Goal: Task Accomplishment & Management: Manage account settings

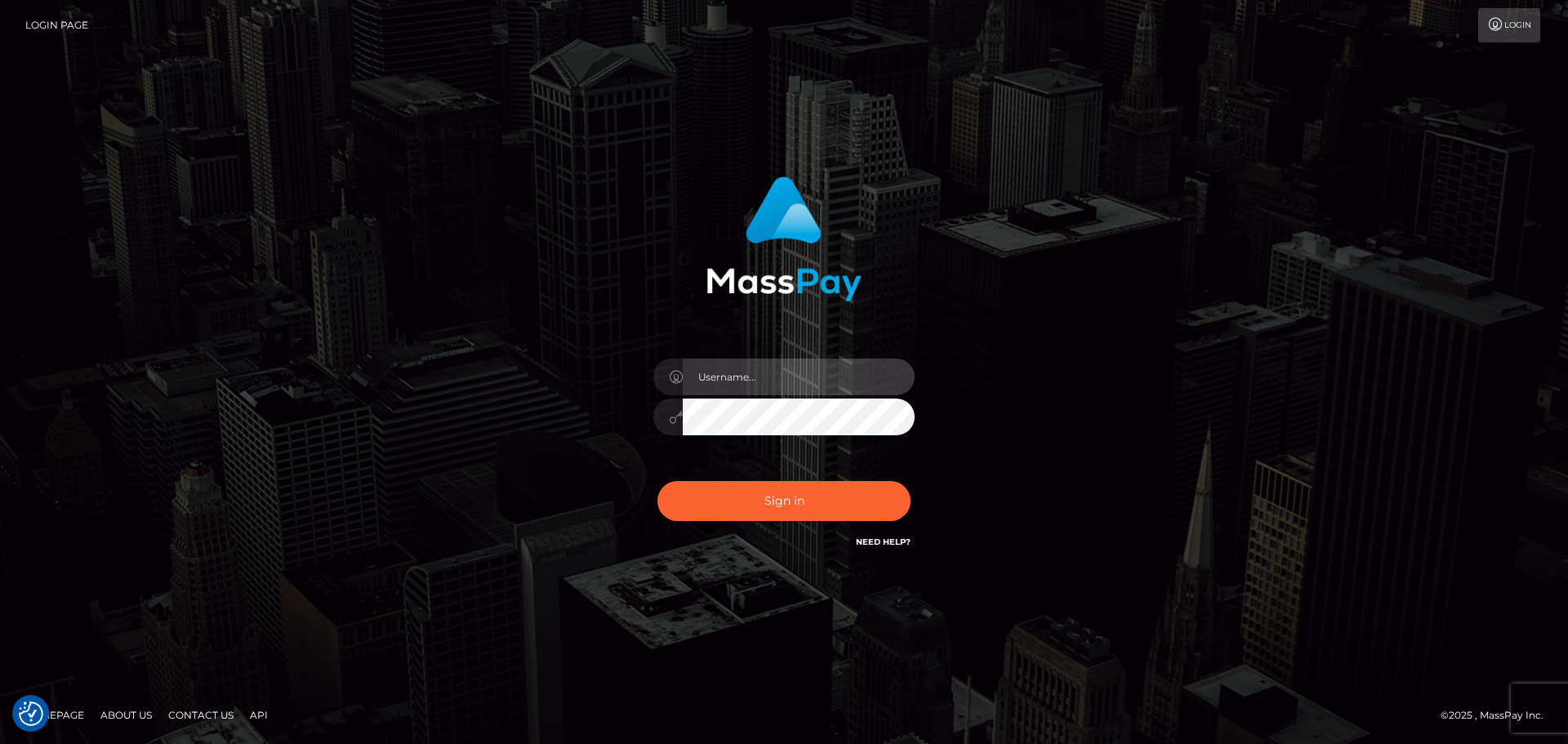
drag, startPoint x: 786, startPoint y: 377, endPoint x: 772, endPoint y: 396, distance: 23.6
click at [786, 377] on input "text" at bounding box center [798, 377] width 232 height 37
type input "Seleen"
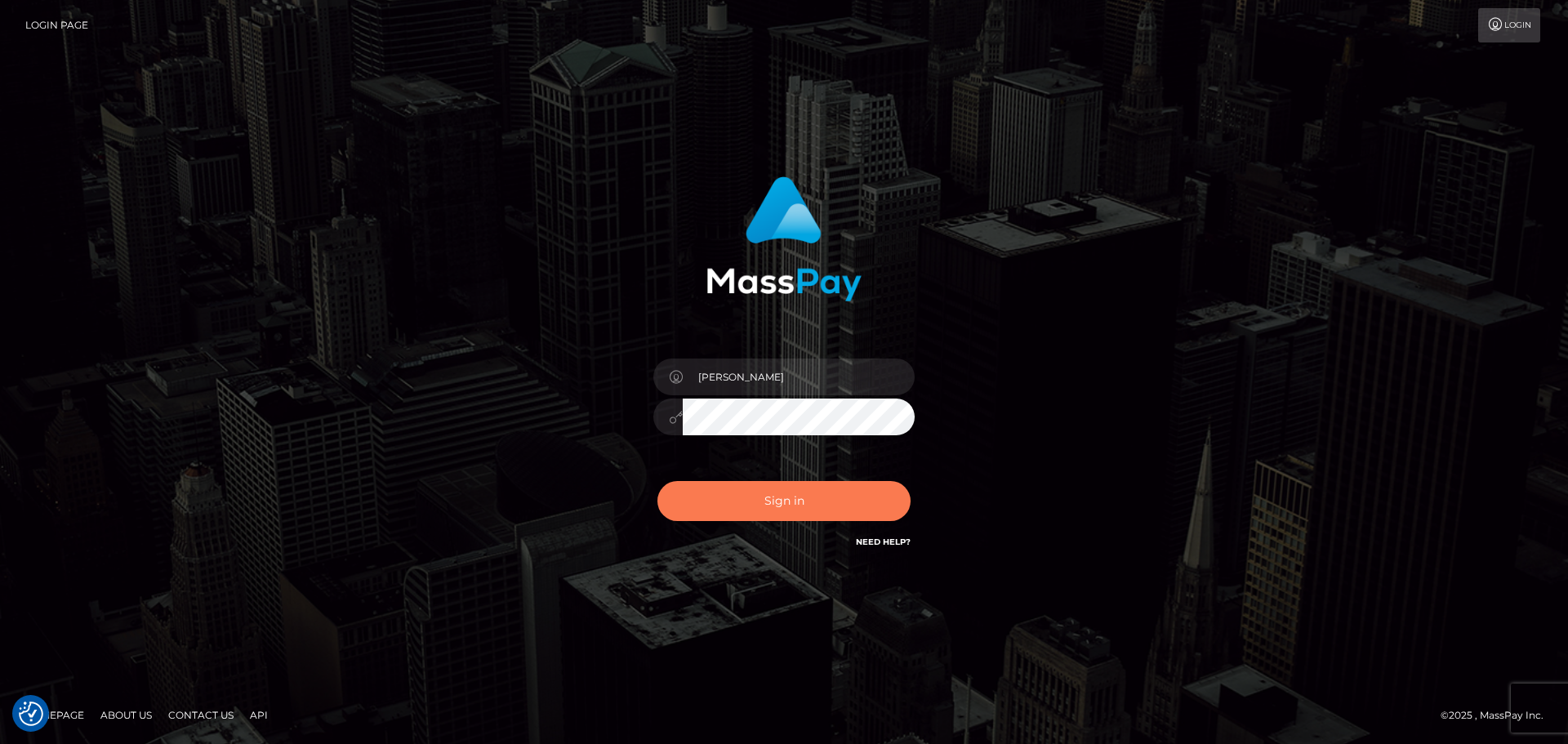
click at [795, 499] on button "Sign in" at bounding box center [784, 501] width 253 height 40
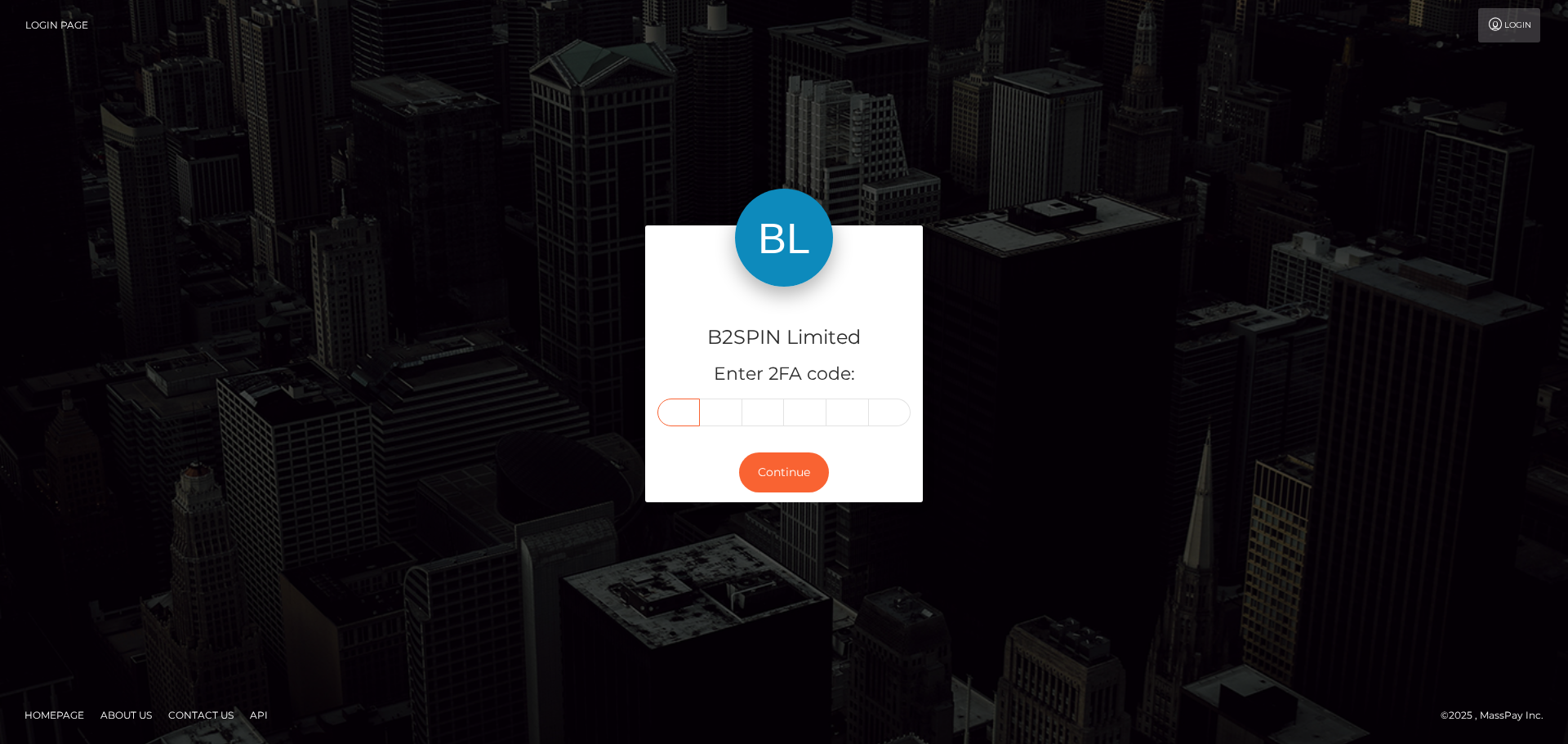
paste input "7"
type input "7"
type input "4"
type input "9"
type input "3"
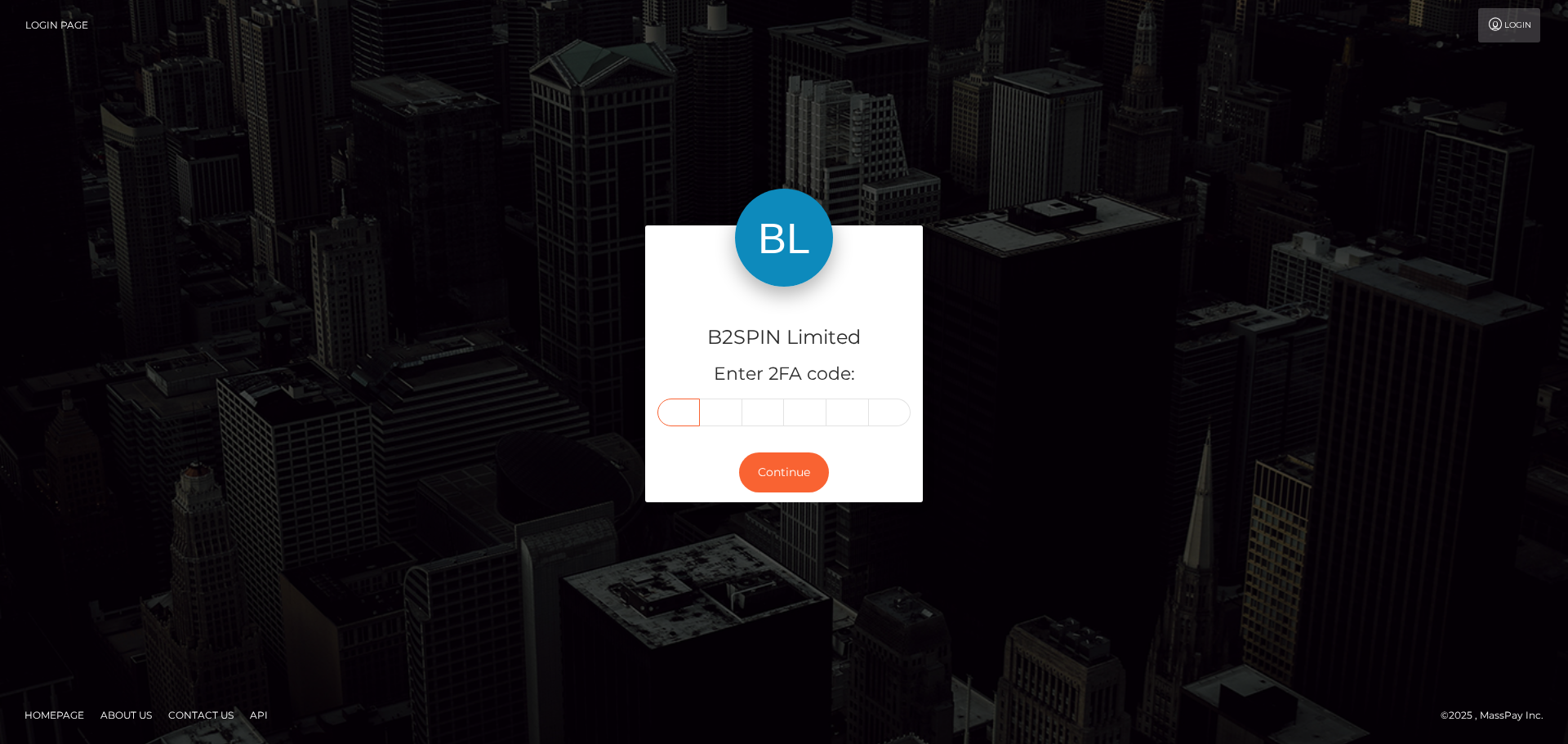
type input "9"
type input "6"
click at [784, 479] on button "Continue" at bounding box center [784, 472] width 89 height 40
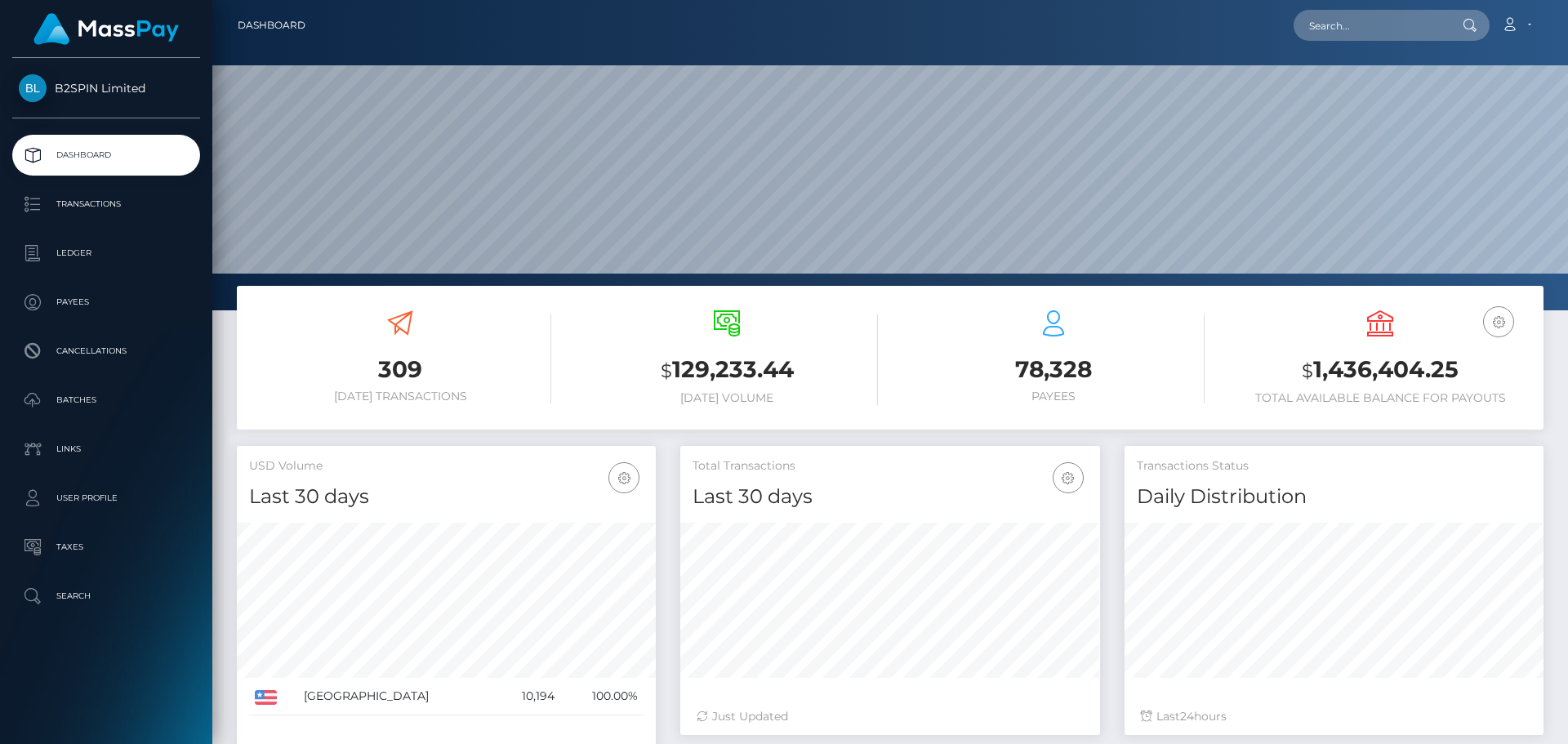
scroll to position [290, 420]
click at [108, 201] on p "Transactions" at bounding box center [106, 203] width 175 height 24
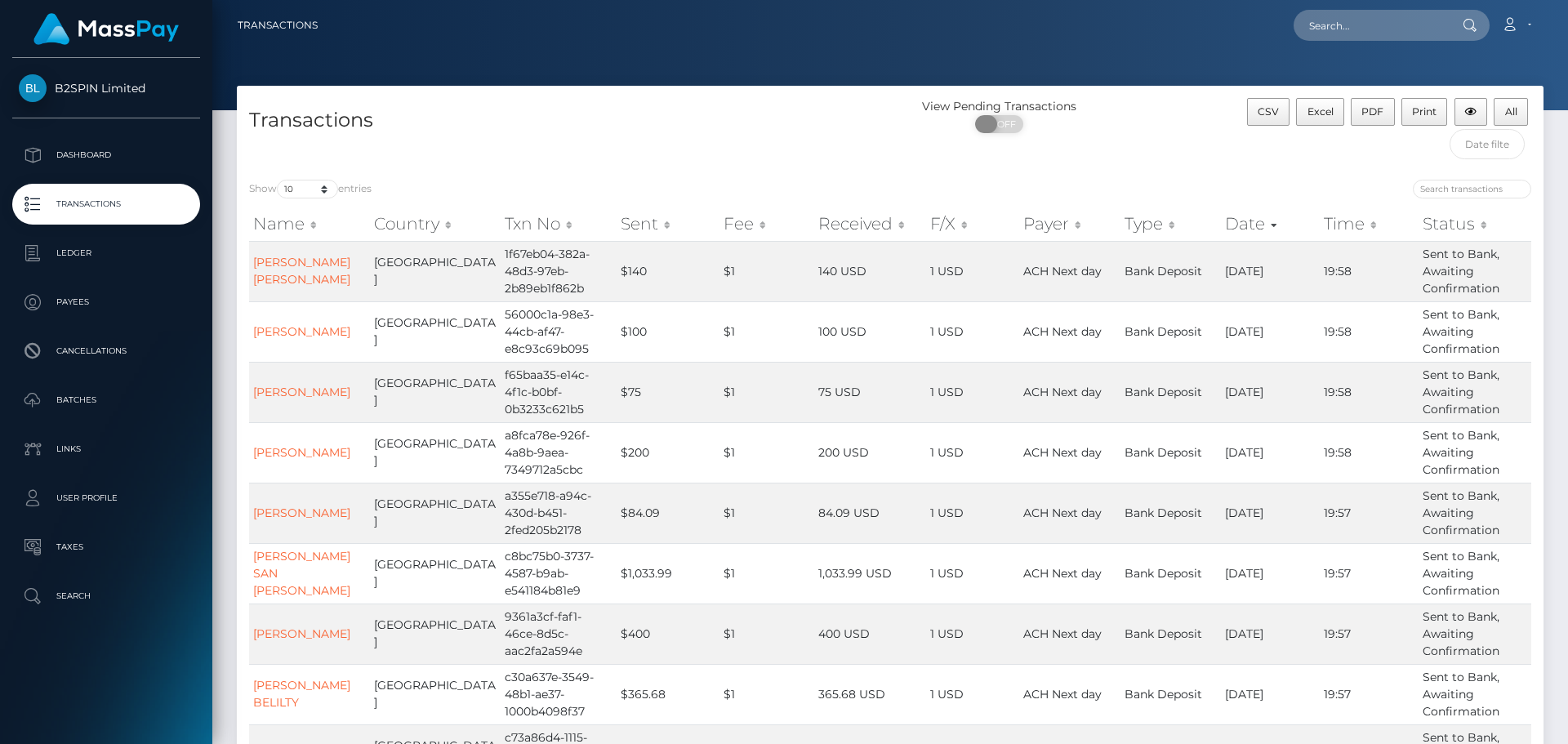
click at [1009, 127] on span "OFF" at bounding box center [1004, 124] width 41 height 18
checkbox input "true"
click at [299, 193] on select "10 25 50 100 250 500 1,000 3,500" at bounding box center [307, 189] width 61 height 18
select select "3500"
click at [278, 180] on select "10 25 50 100 250 500 1,000 3,500" at bounding box center [307, 189] width 61 height 18
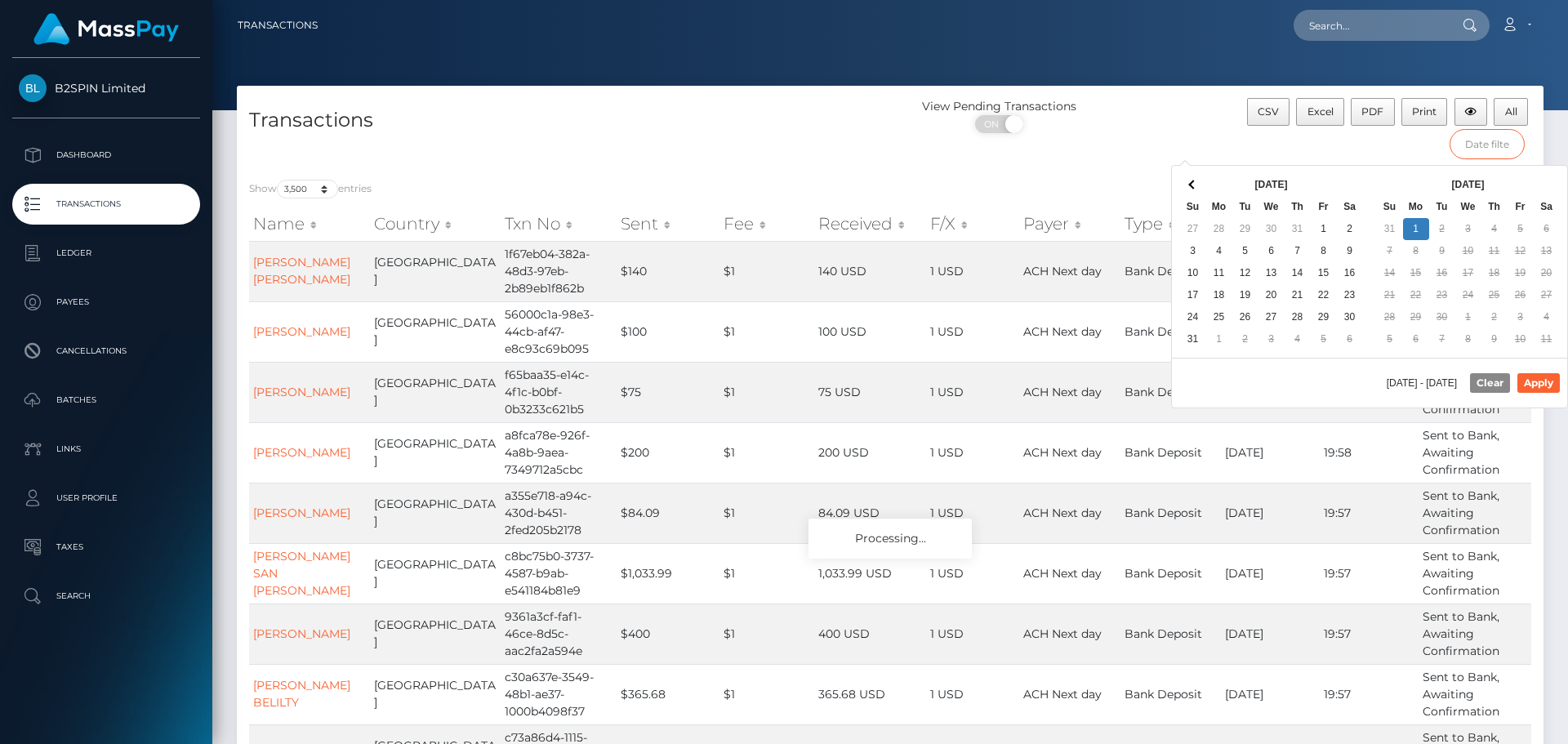
click at [1481, 150] on input "text" at bounding box center [1487, 144] width 76 height 30
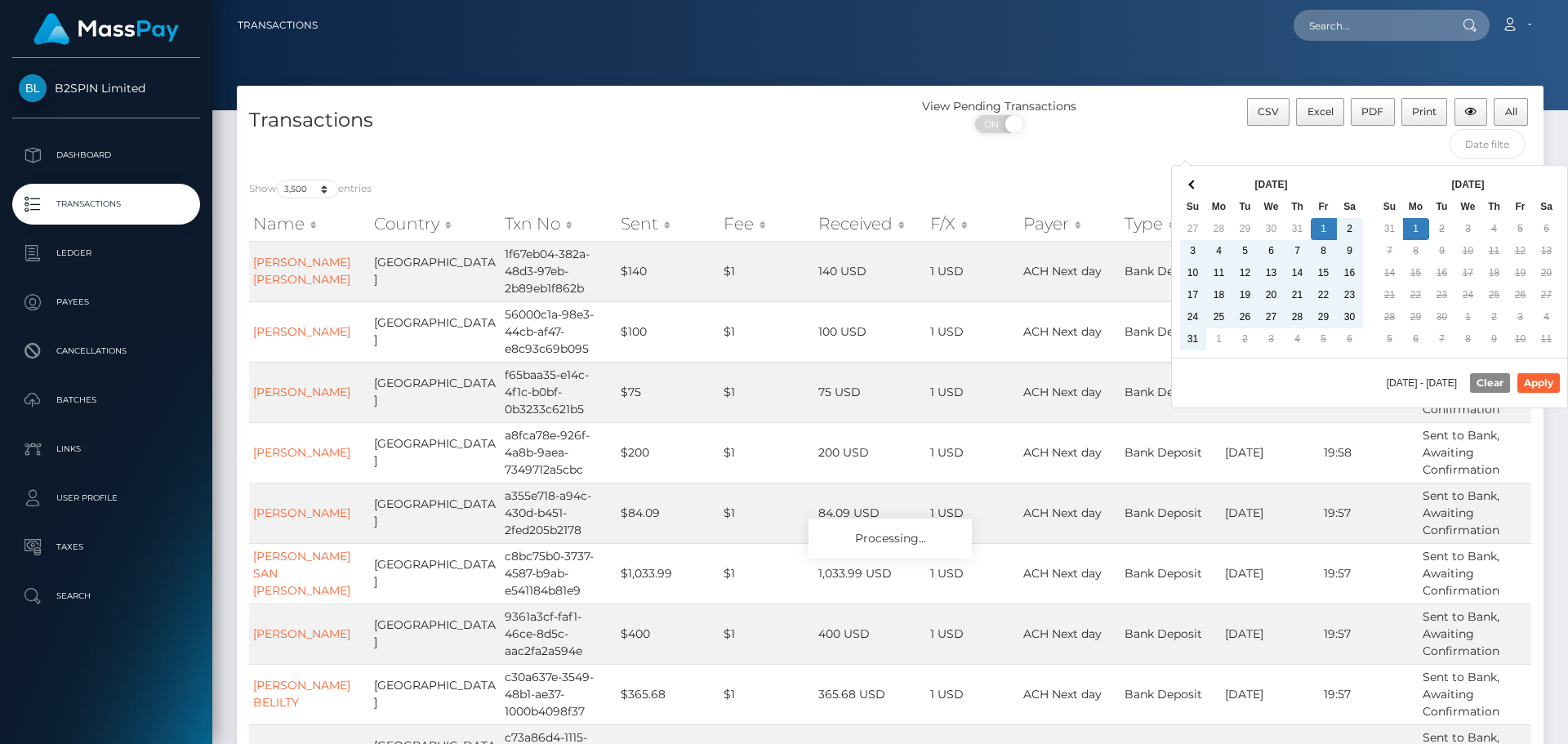
click at [1529, 371] on div "08/01/2025 - 09/01/2025 Clear Apply" at bounding box center [1369, 382] width 396 height 50
click at [1529, 375] on button "Apply" at bounding box center [1539, 383] width 43 height 19
type input "08/01/2025 - 09/01/2025"
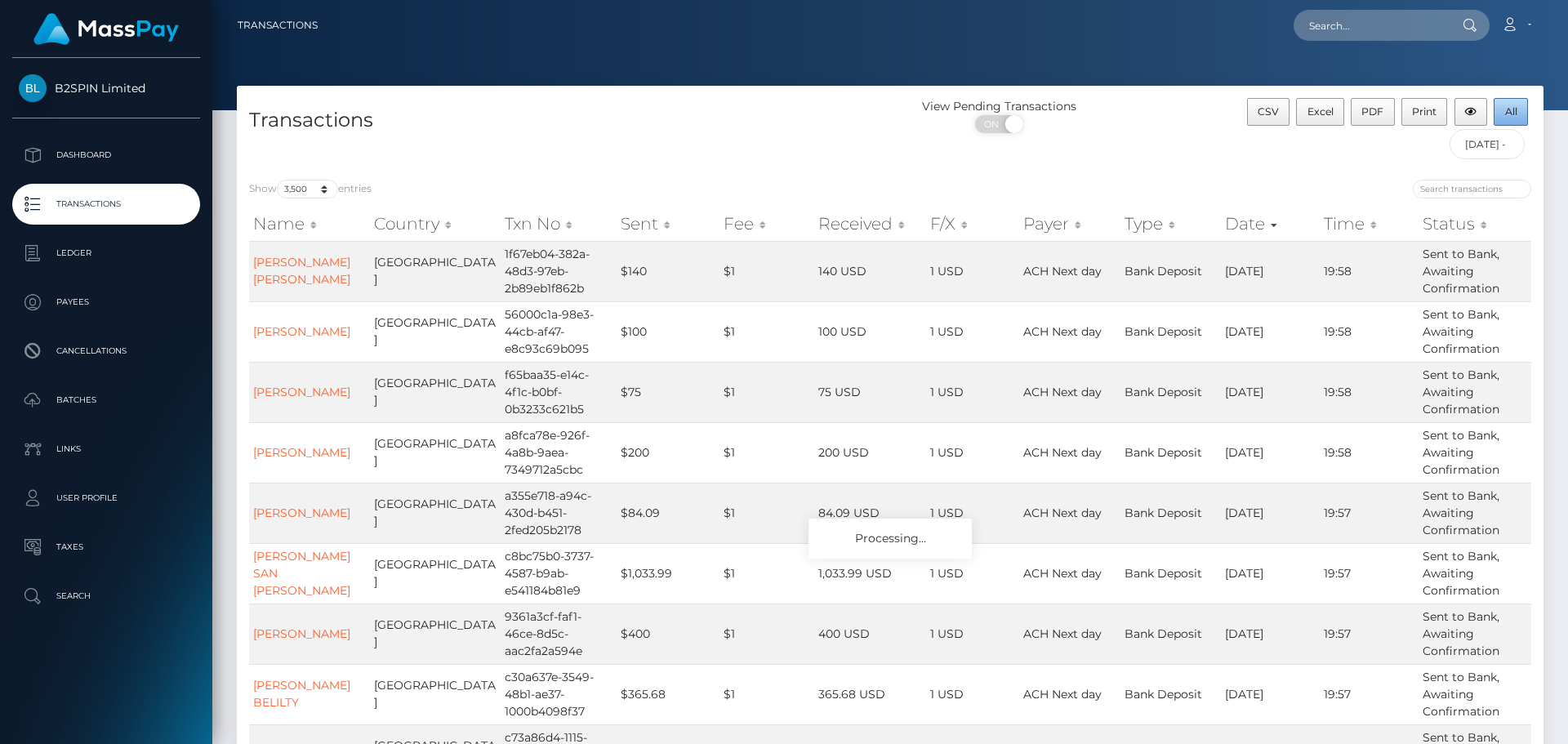
click at [1514, 116] on span "All" at bounding box center [1511, 111] width 13 height 13
